Goal: Transaction & Acquisition: Book appointment/travel/reservation

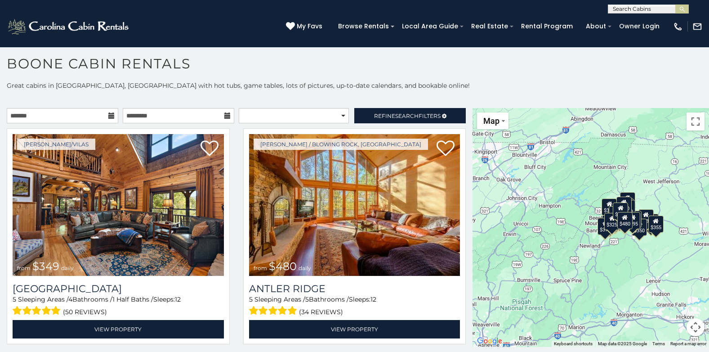
scroll to position [18, 0]
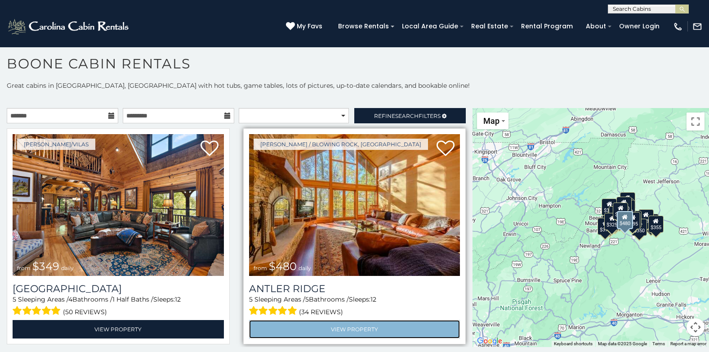
click at [367, 337] on link "View Property" at bounding box center [354, 329] width 211 height 18
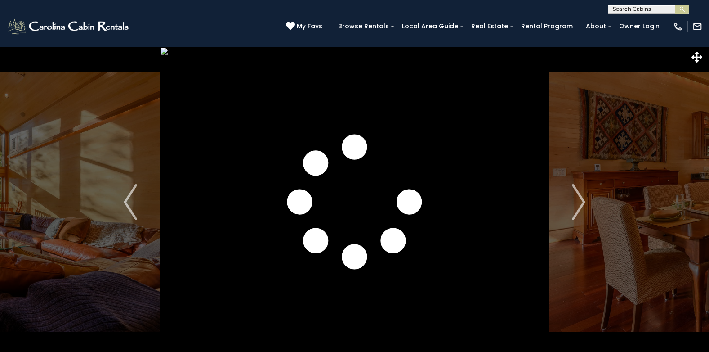
click at [583, 204] on img "Next" at bounding box center [578, 202] width 13 height 36
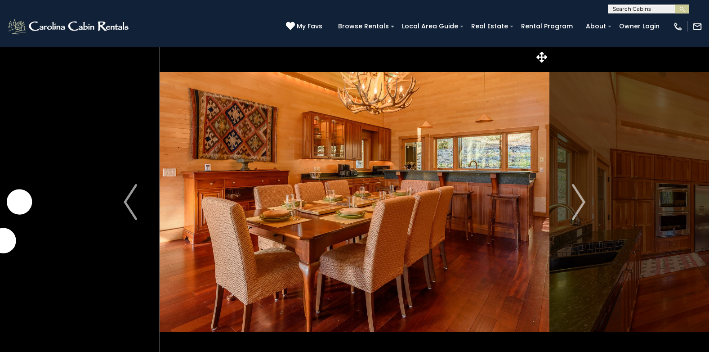
click at [583, 204] on img "Next" at bounding box center [578, 202] width 13 height 36
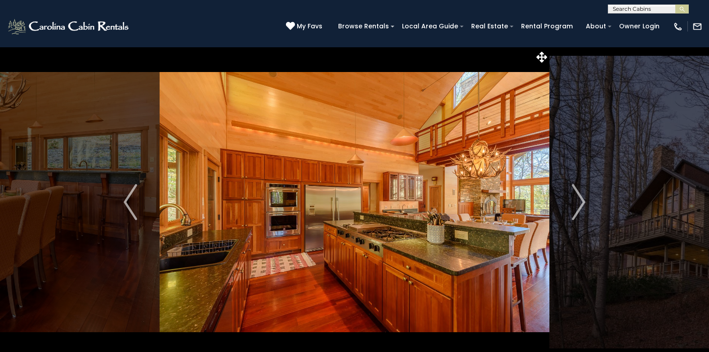
click at [583, 204] on img "Next" at bounding box center [578, 202] width 13 height 36
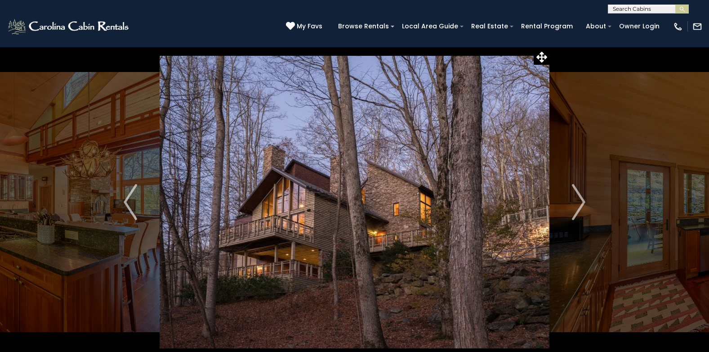
click at [583, 204] on img "Next" at bounding box center [578, 202] width 13 height 36
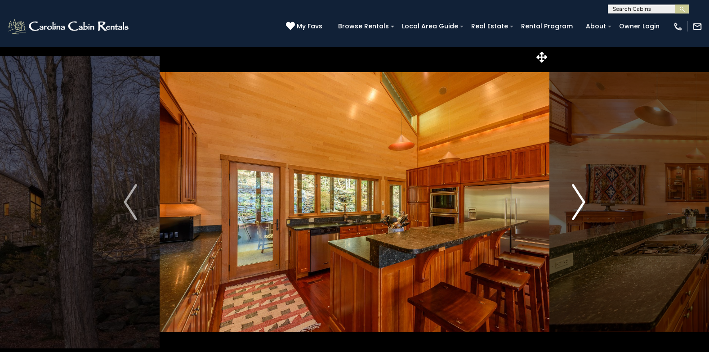
drag, startPoint x: 0, startPoint y: 0, endPoint x: 583, endPoint y: 205, distance: 617.4
click at [583, 205] on img "Next" at bounding box center [578, 202] width 13 height 36
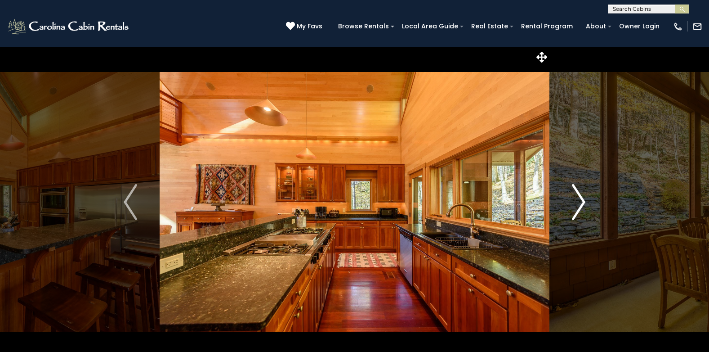
click at [583, 205] on img "Next" at bounding box center [578, 202] width 13 height 36
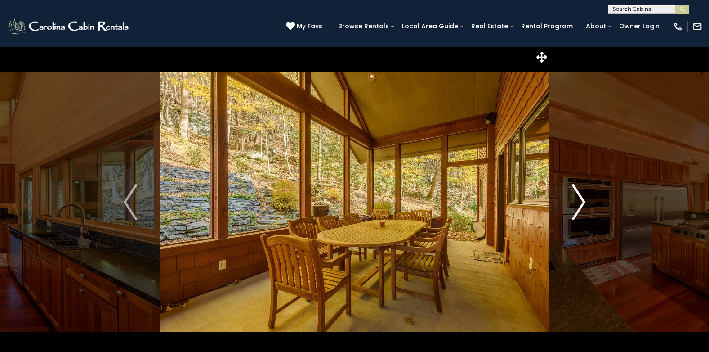
click at [583, 205] on img "Next" at bounding box center [578, 202] width 13 height 36
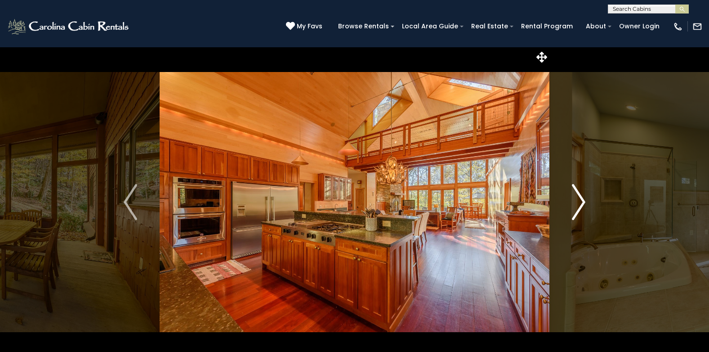
click at [583, 205] on img "Next" at bounding box center [578, 202] width 13 height 36
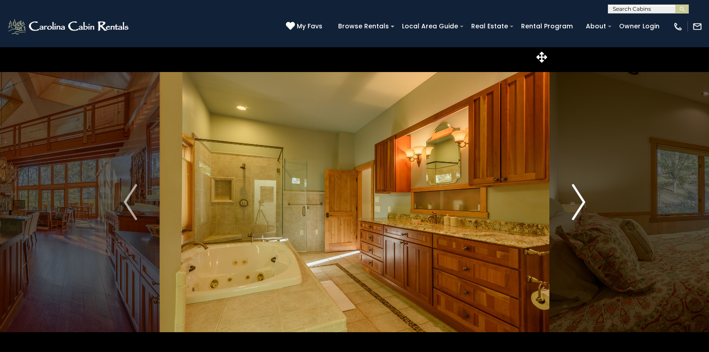
click at [583, 205] on img "Next" at bounding box center [578, 202] width 13 height 36
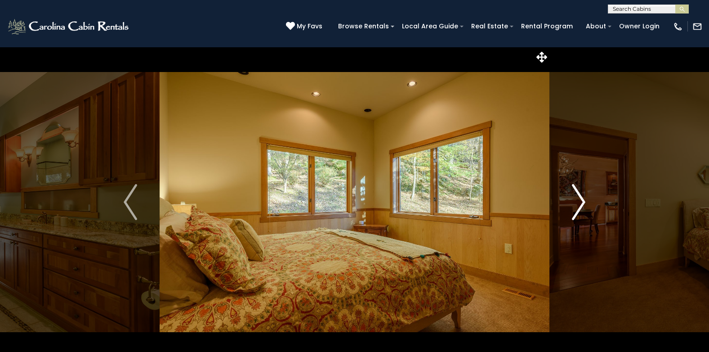
click at [583, 205] on img "Next" at bounding box center [578, 202] width 13 height 36
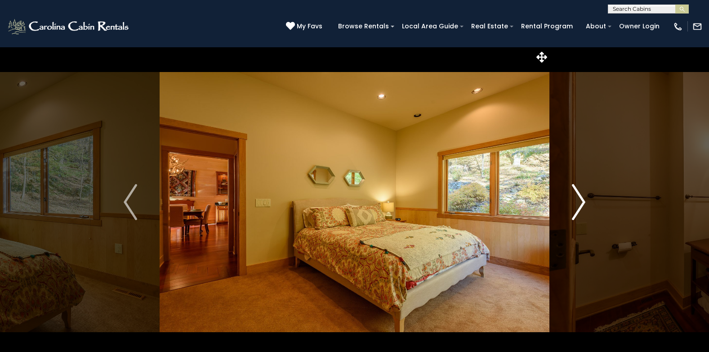
click at [583, 205] on img "Next" at bounding box center [578, 202] width 13 height 36
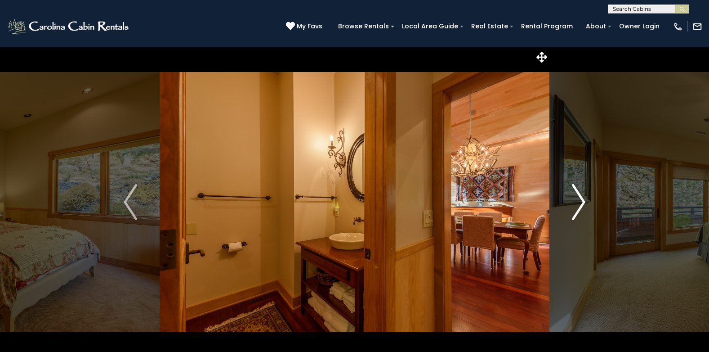
click at [583, 205] on img "Next" at bounding box center [578, 202] width 13 height 36
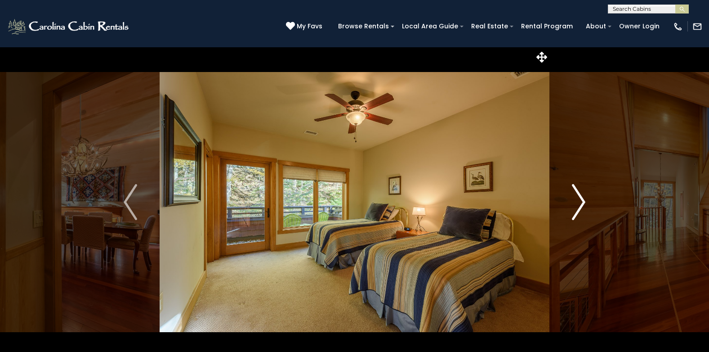
click at [583, 205] on img "Next" at bounding box center [578, 202] width 13 height 36
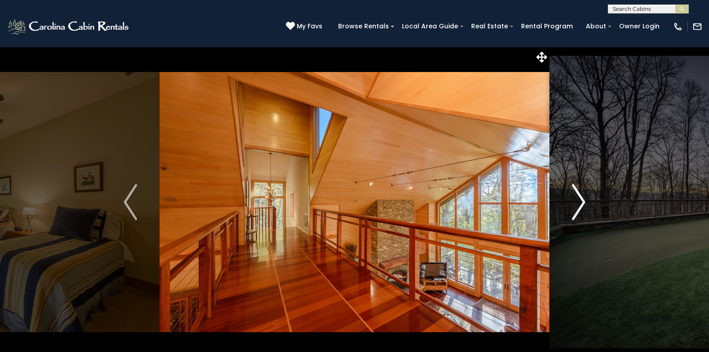
click at [583, 205] on img "Next" at bounding box center [578, 202] width 13 height 36
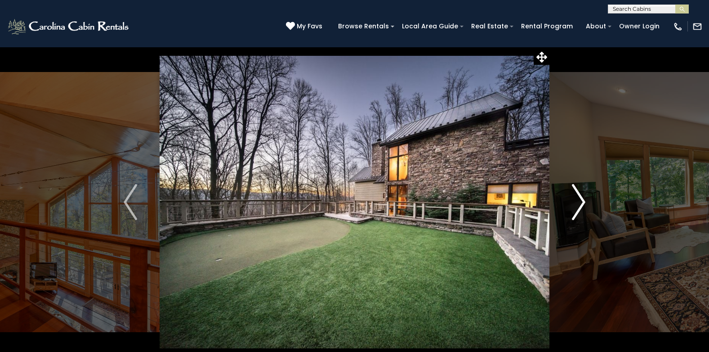
click at [583, 205] on img "Next" at bounding box center [578, 202] width 13 height 36
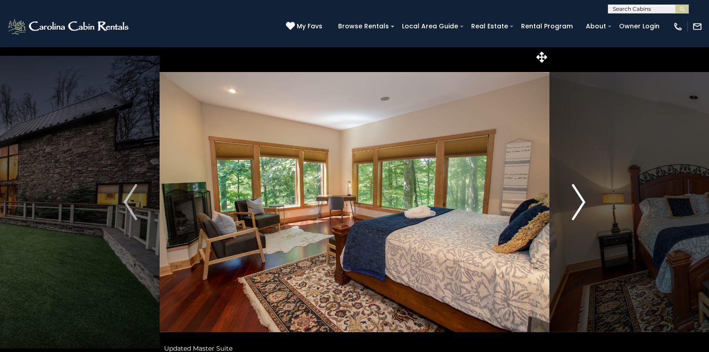
click at [583, 205] on img "Next" at bounding box center [578, 202] width 13 height 36
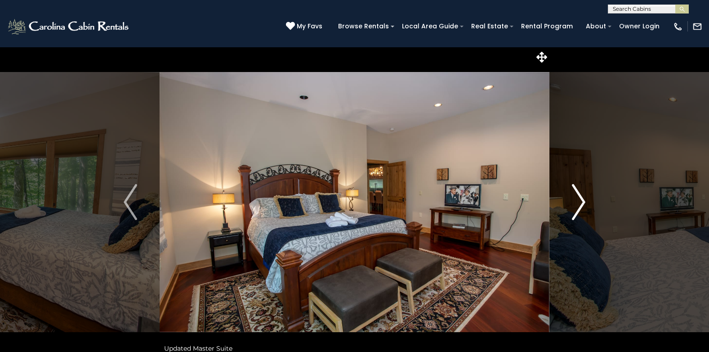
click at [583, 205] on img "Next" at bounding box center [578, 202] width 13 height 36
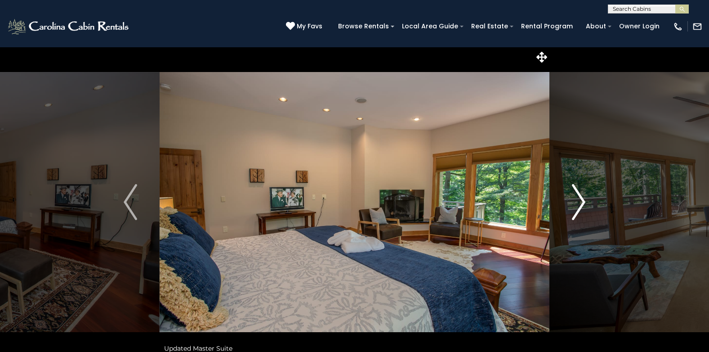
click at [583, 205] on img "Next" at bounding box center [578, 202] width 13 height 36
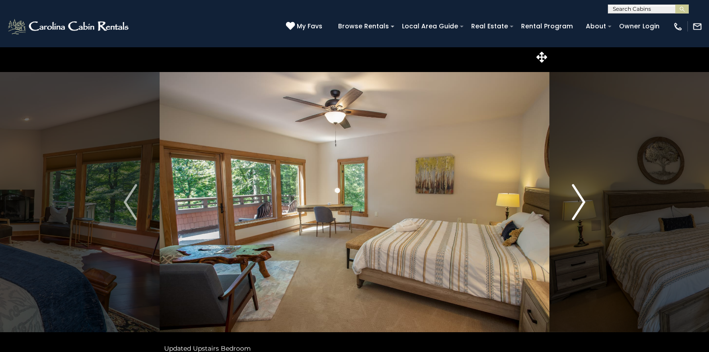
click at [583, 205] on img "Next" at bounding box center [578, 202] width 13 height 36
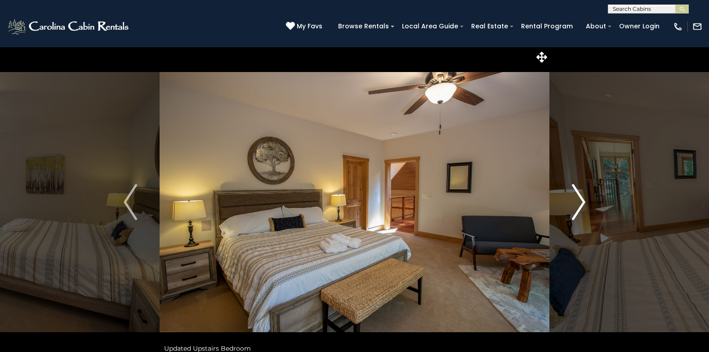
click at [583, 205] on img "Next" at bounding box center [578, 202] width 13 height 36
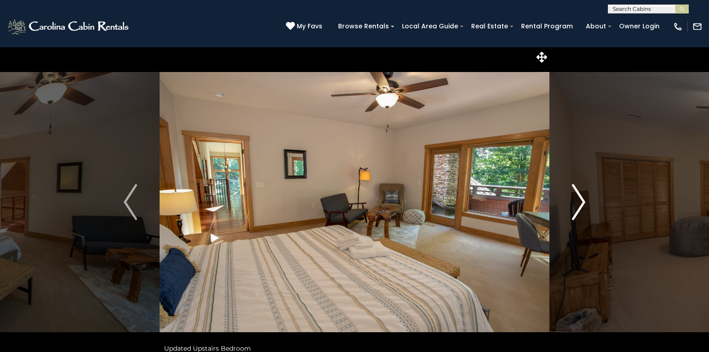
click at [583, 205] on img "Next" at bounding box center [578, 202] width 13 height 36
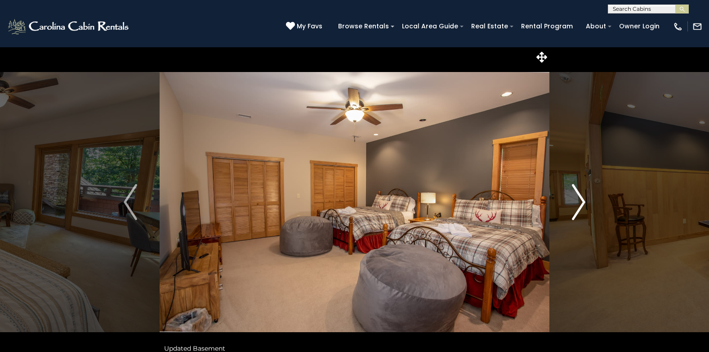
click at [583, 205] on img "Next" at bounding box center [578, 202] width 13 height 36
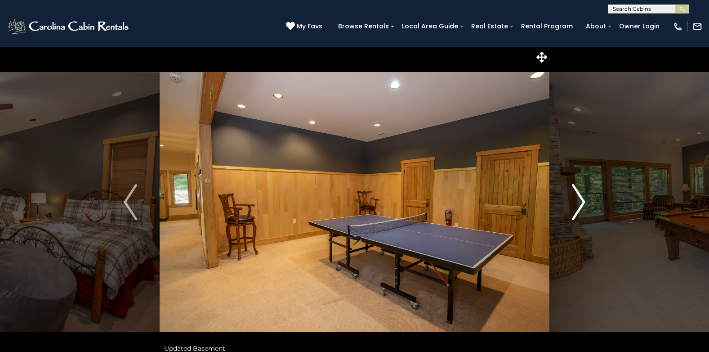
click at [583, 205] on img "Next" at bounding box center [578, 202] width 13 height 36
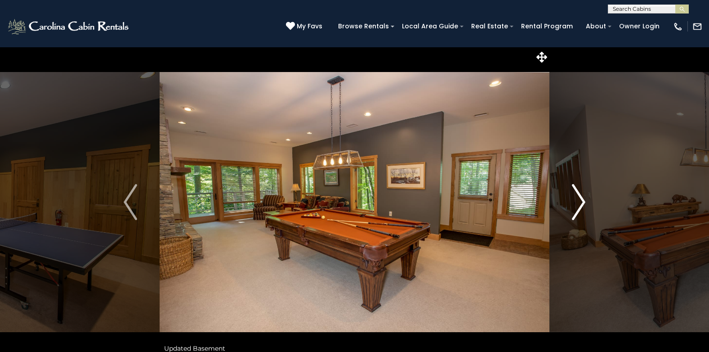
click at [577, 202] on img "Next" at bounding box center [578, 202] width 13 height 36
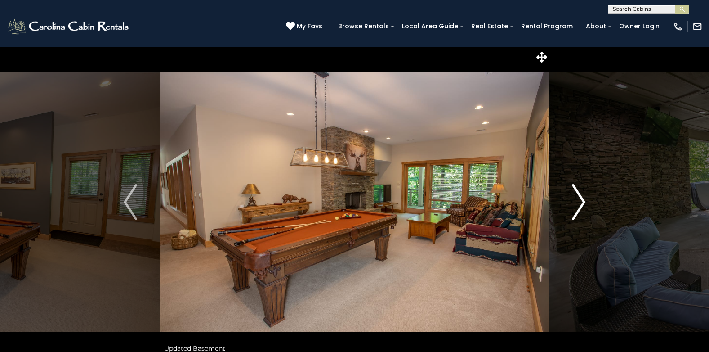
click at [577, 202] on img "Next" at bounding box center [578, 202] width 13 height 36
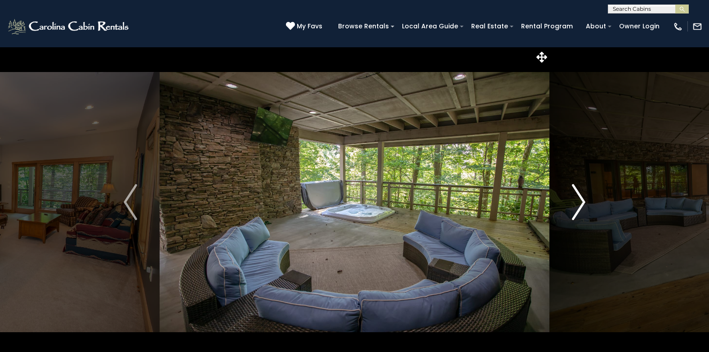
click at [577, 202] on img "Next" at bounding box center [578, 202] width 13 height 36
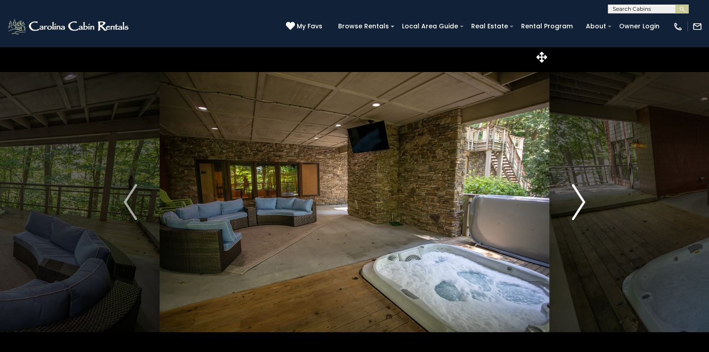
click at [577, 203] on img "Next" at bounding box center [578, 202] width 13 height 36
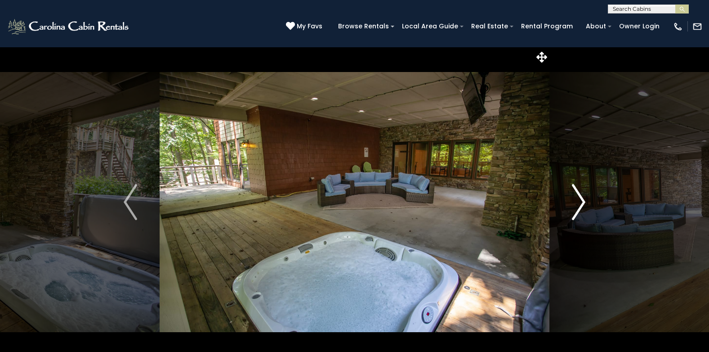
click at [577, 203] on img "Next" at bounding box center [578, 202] width 13 height 36
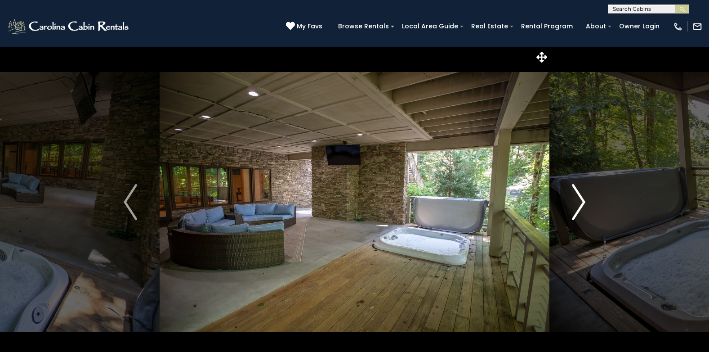
click at [577, 203] on img "Next" at bounding box center [578, 202] width 13 height 36
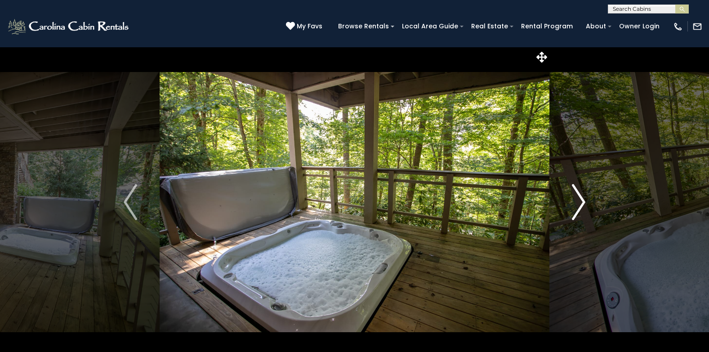
click at [577, 203] on img "Next" at bounding box center [578, 202] width 13 height 36
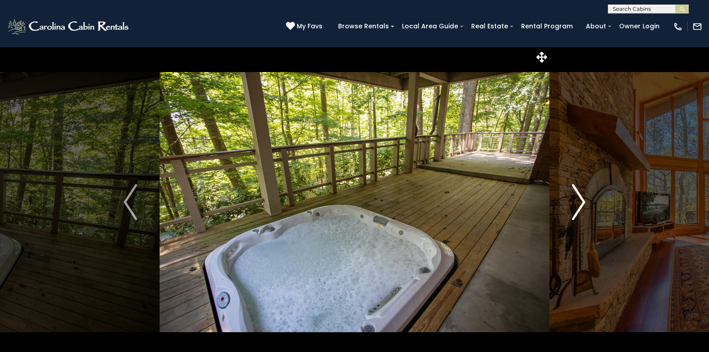
click at [577, 203] on img "Next" at bounding box center [578, 202] width 13 height 36
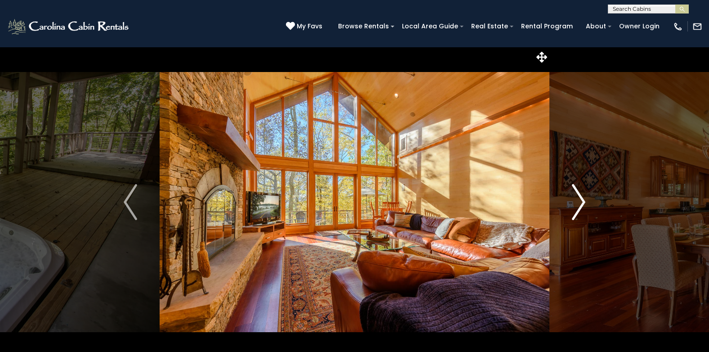
click at [577, 203] on img "Next" at bounding box center [578, 202] width 13 height 36
